Goal: Task Accomplishment & Management: Use online tool/utility

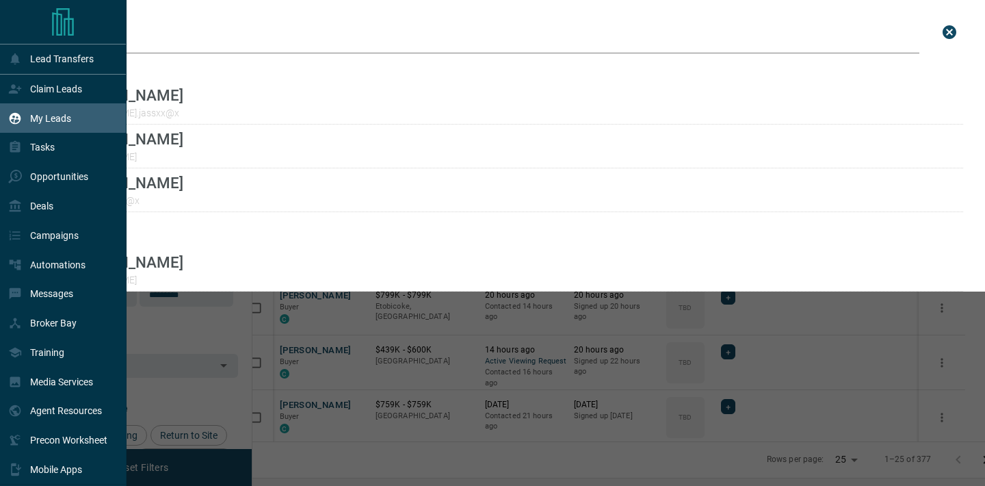
scroll to position [363, 726]
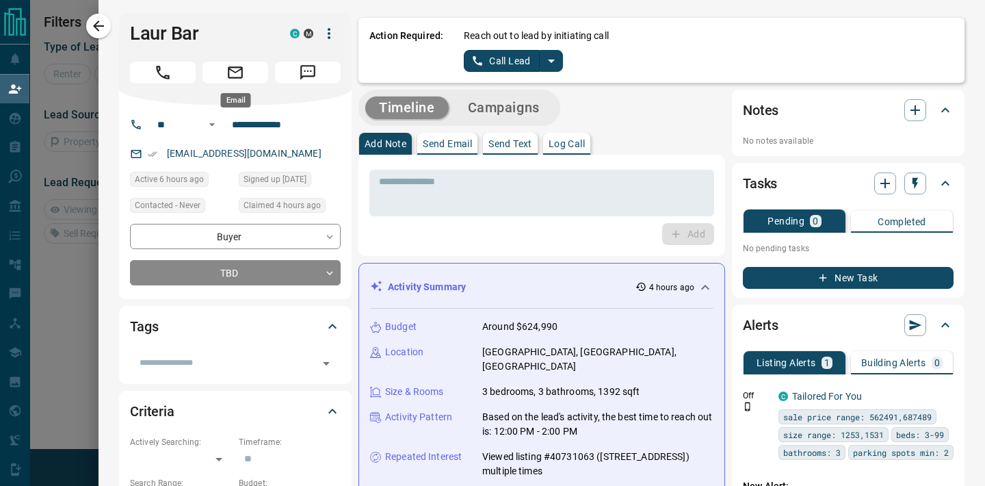
scroll to position [93, 703]
click at [577, 133] on button "Log Call" at bounding box center [566, 144] width 47 height 22
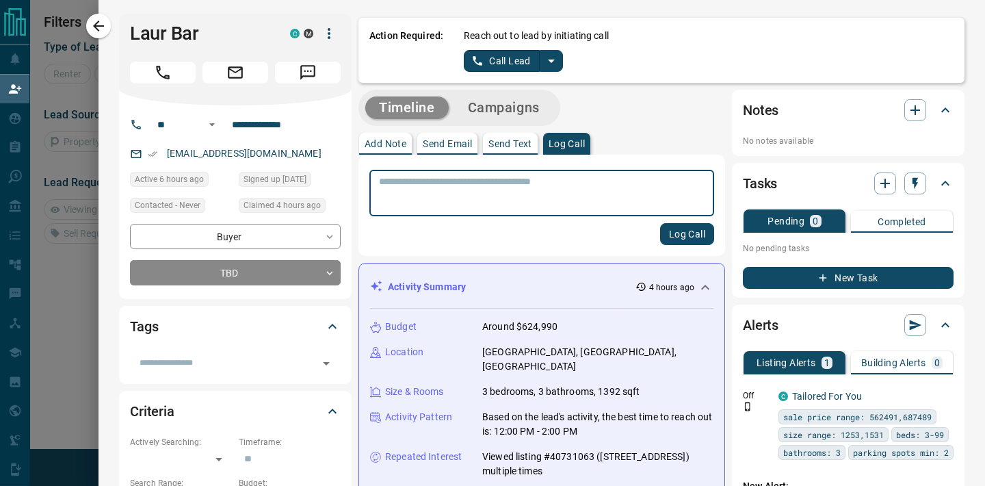
click at [527, 178] on textarea at bounding box center [542, 193] width 326 height 35
type textarea "**********"
click at [671, 224] on button "Log Call" at bounding box center [687, 234] width 54 height 22
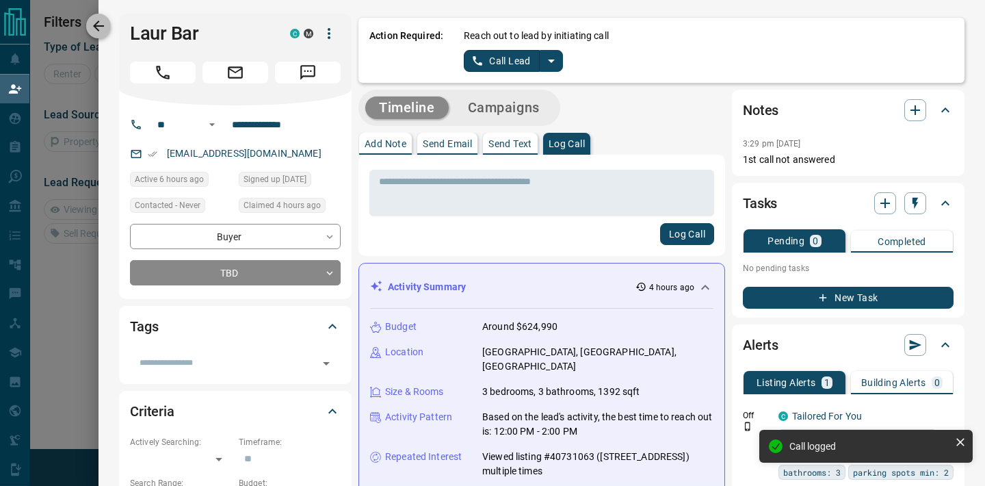
click at [105, 34] on button "button" at bounding box center [98, 26] width 25 height 25
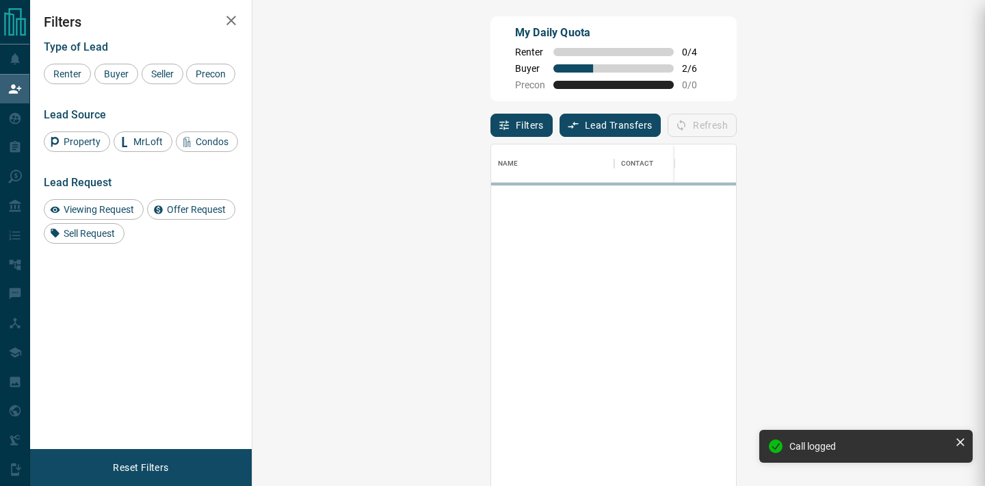
scroll to position [367, 703]
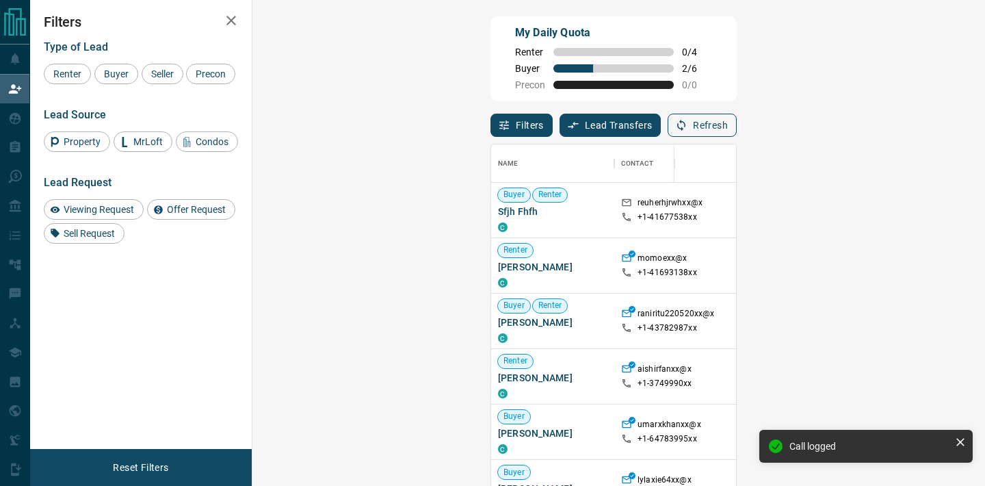
click at [737, 124] on button "Refresh" at bounding box center [701, 125] width 69 height 23
drag, startPoint x: 106, startPoint y: 64, endPoint x: 173, endPoint y: 82, distance: 69.3
click at [113, 66] on div "Buyer" at bounding box center [116, 74] width 44 height 21
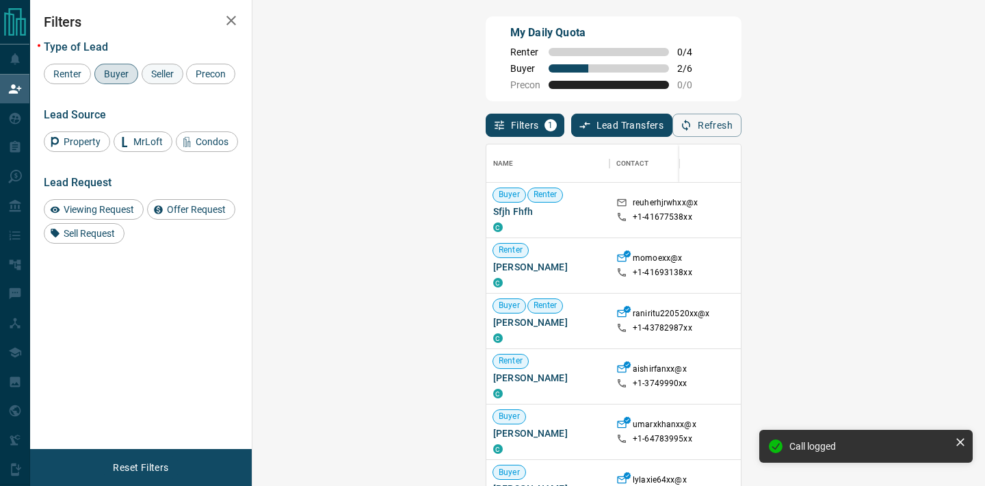
click at [167, 79] on span "Seller" at bounding box center [162, 73] width 32 height 11
